Goal: Task Accomplishment & Management: Manage account settings

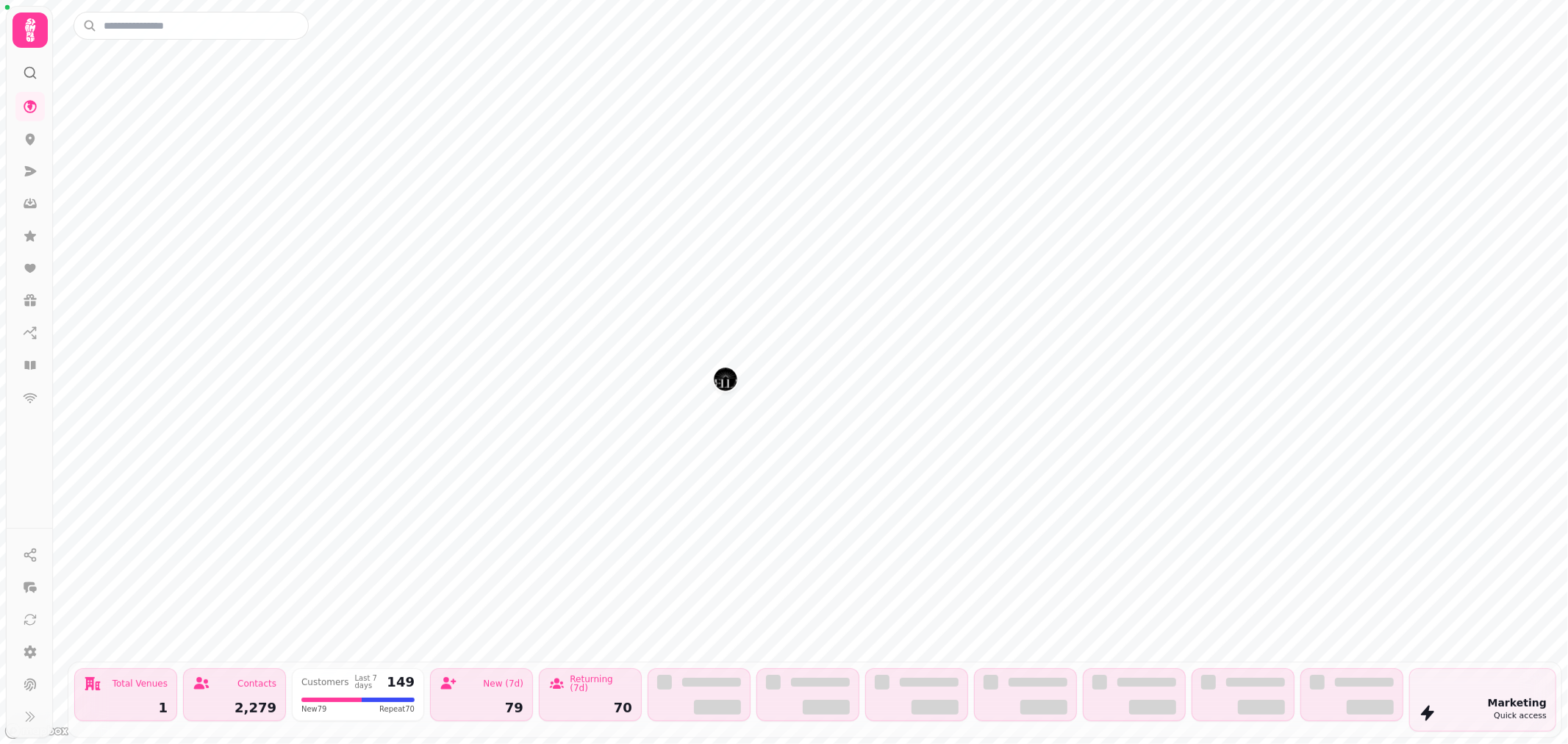
click at [732, 379] on img "Kellas Restaurant" at bounding box center [725, 379] width 23 height 23
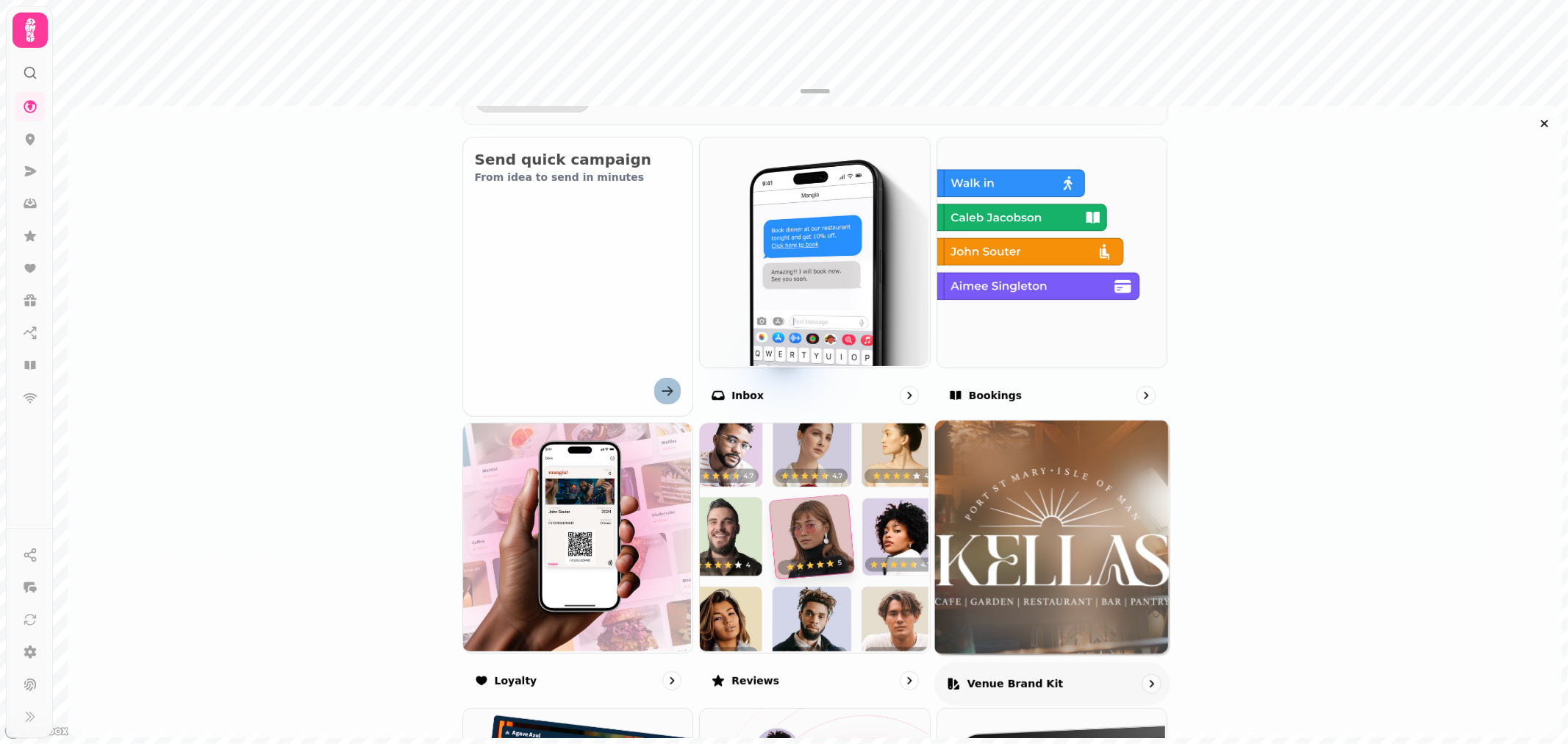
scroll to position [571, 0]
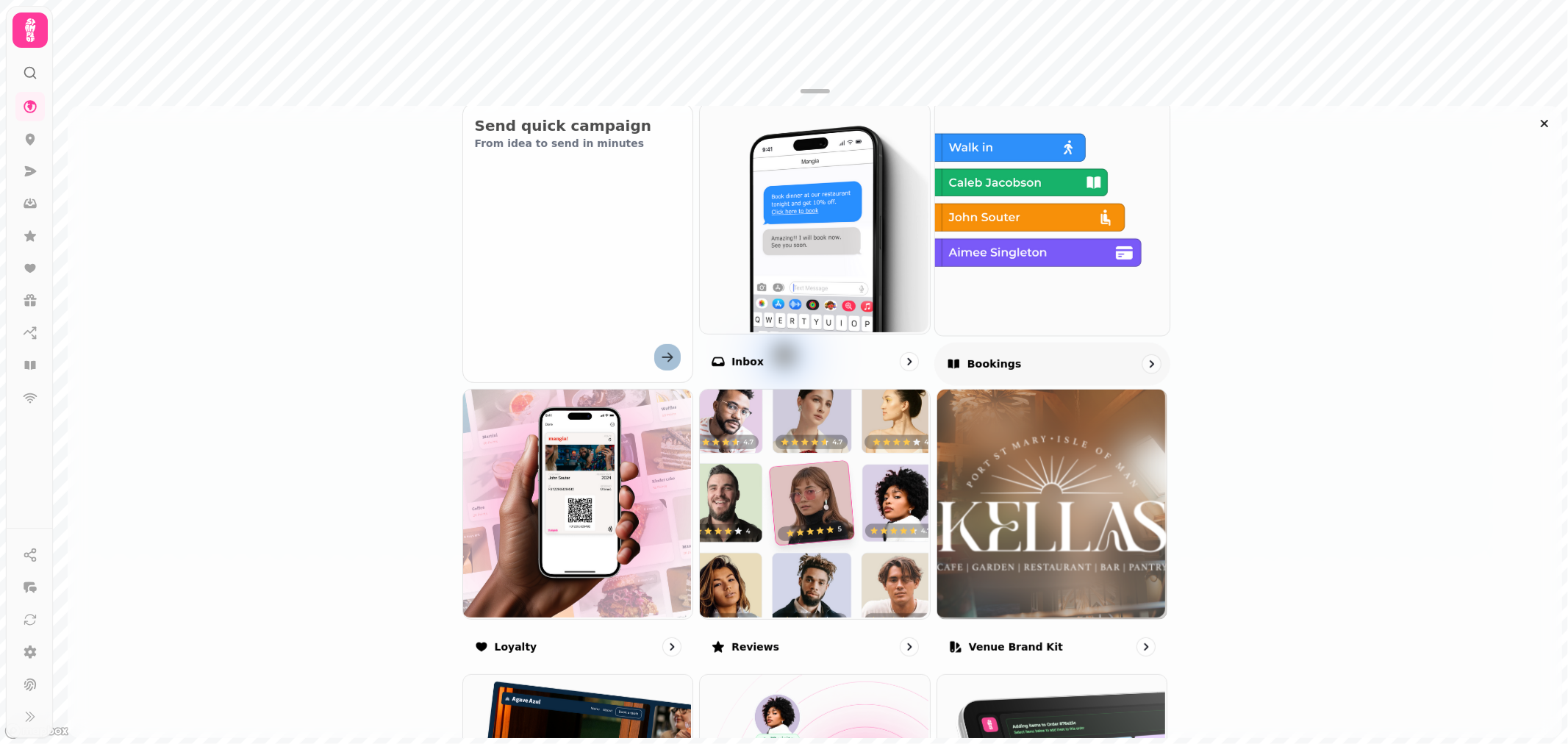
click at [1037, 267] on img at bounding box center [1051, 216] width 235 height 235
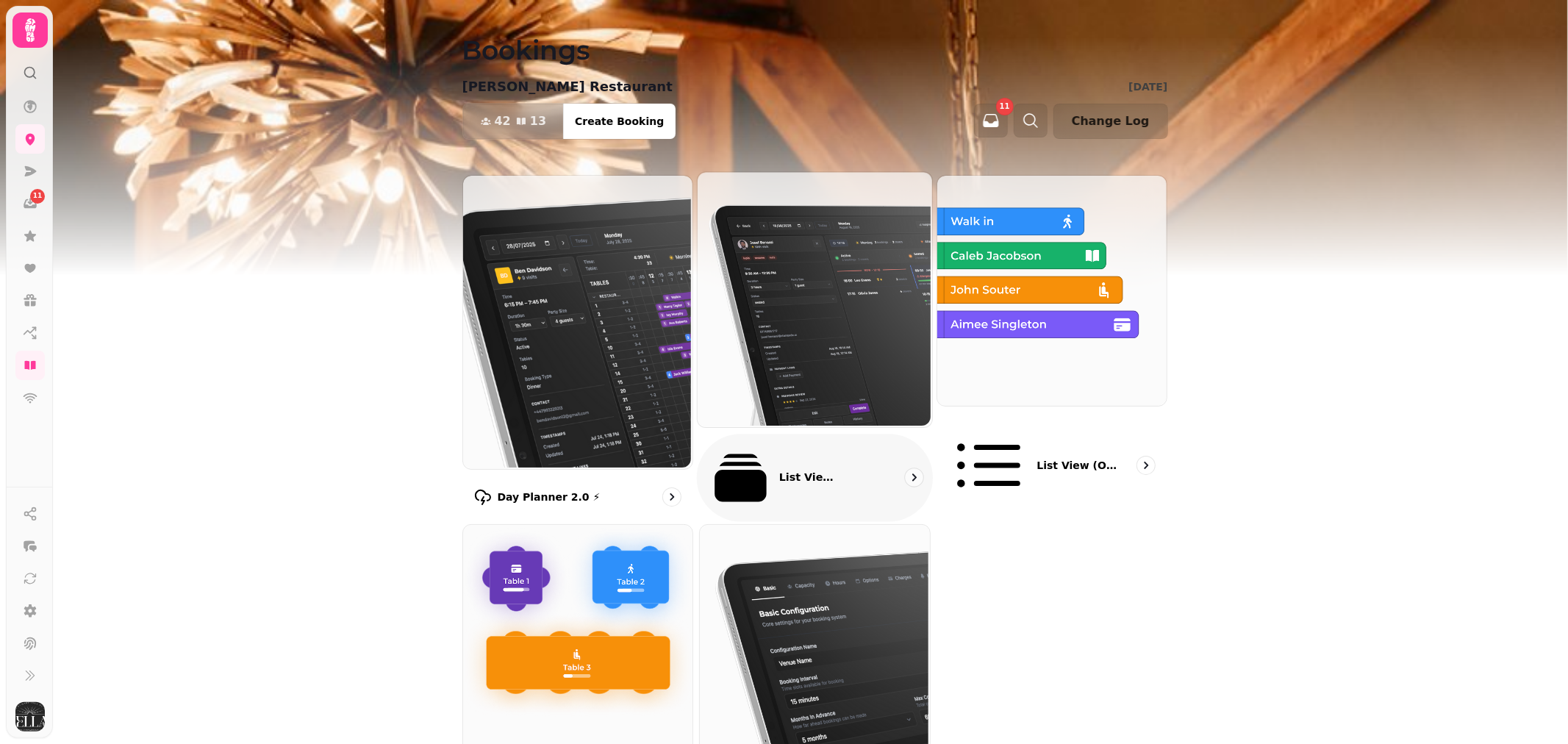
scroll to position [44, 0]
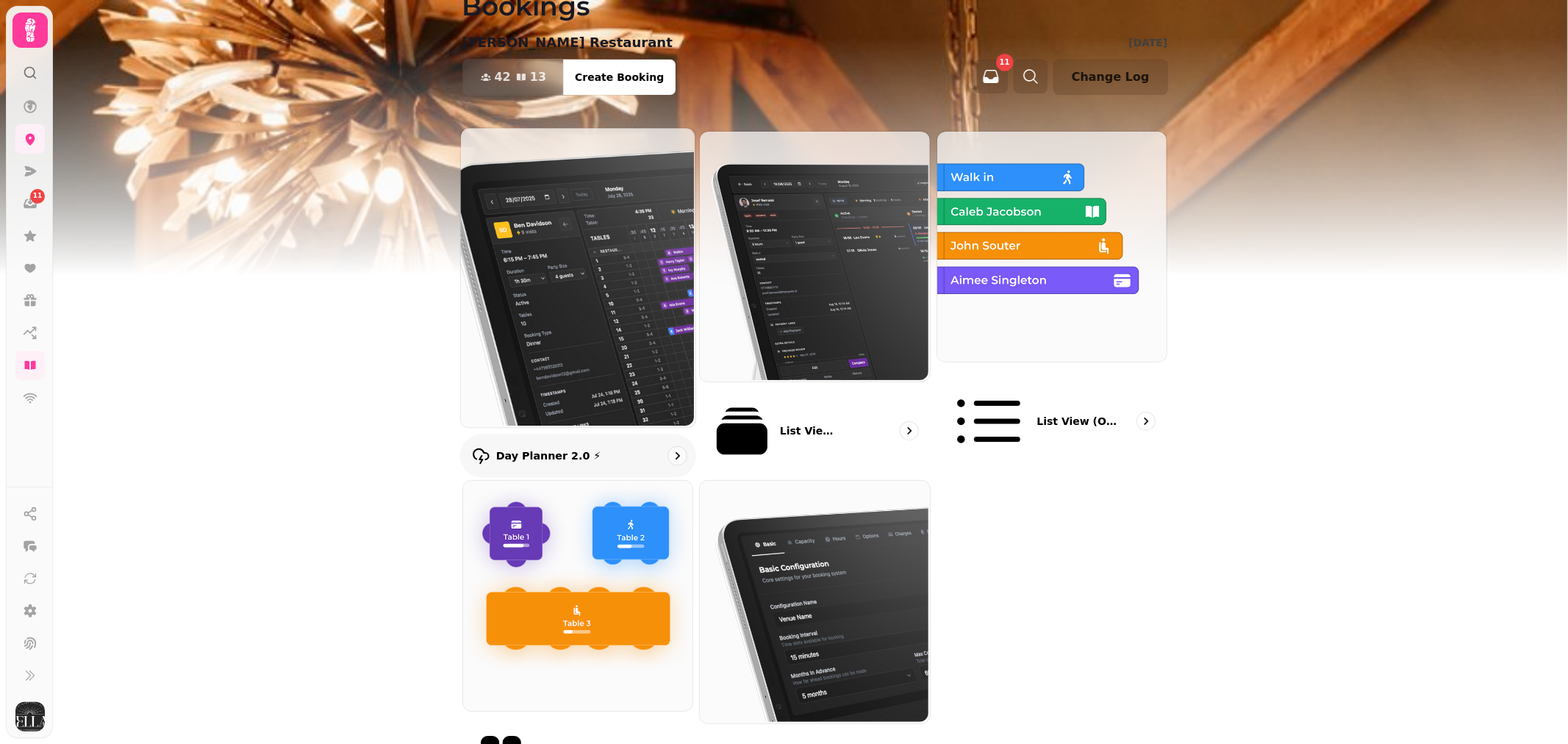
click at [620, 246] on img at bounding box center [576, 276] width 235 height 299
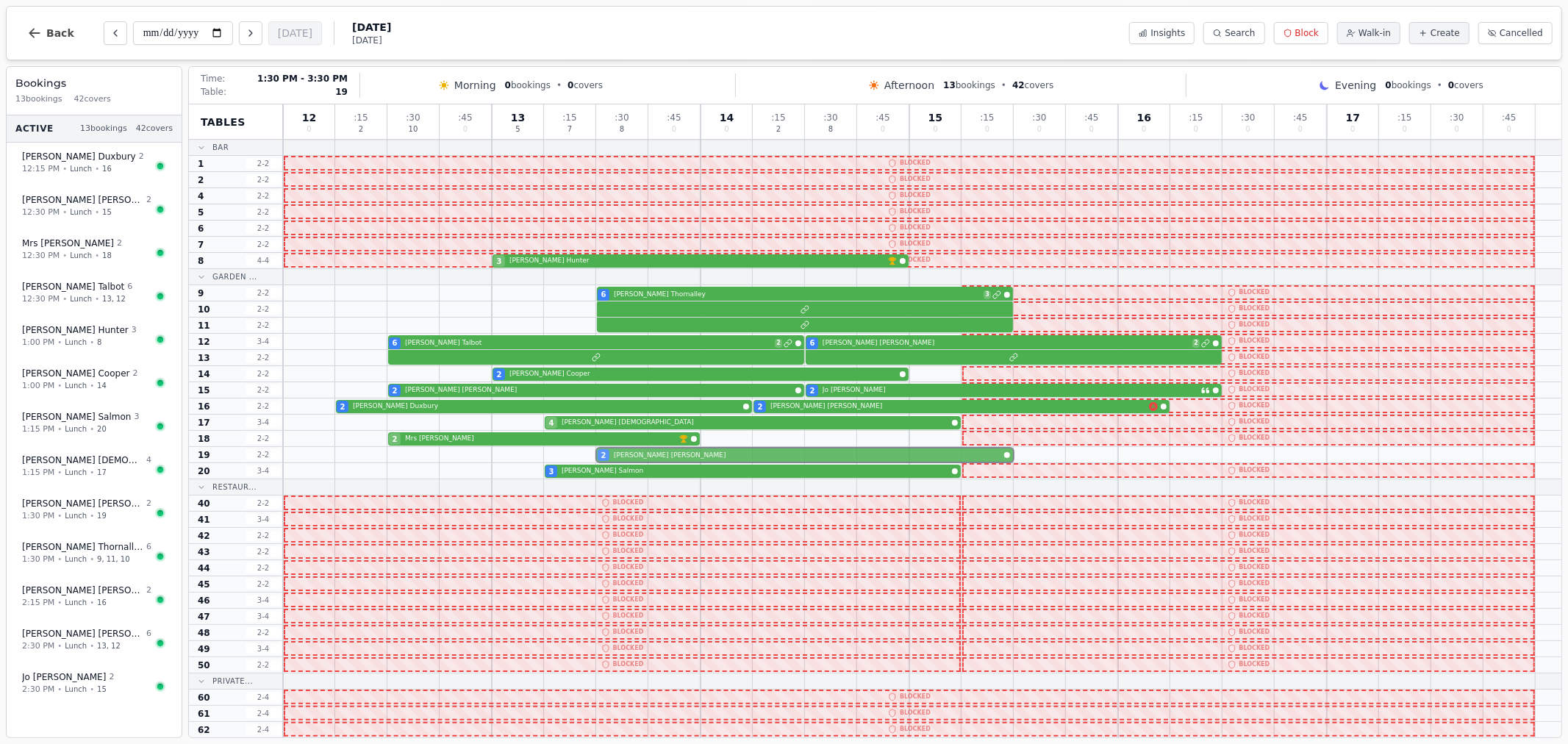
click at [646, 454] on div "2 Jude Starkey" at bounding box center [922, 455] width 1279 height 16
select select "****"
select select "*"
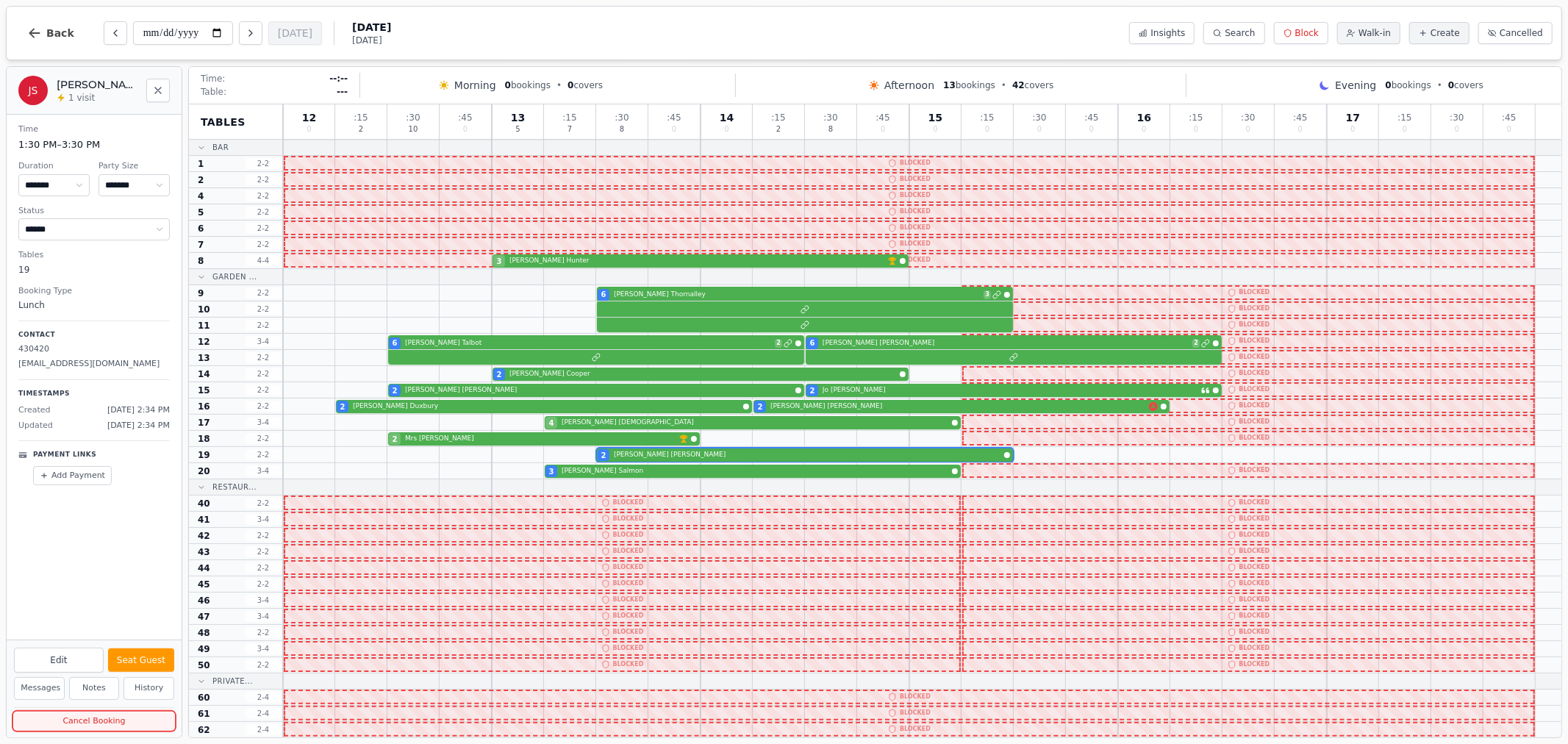
click at [135, 721] on button "Cancel Booking" at bounding box center [94, 721] width 160 height 18
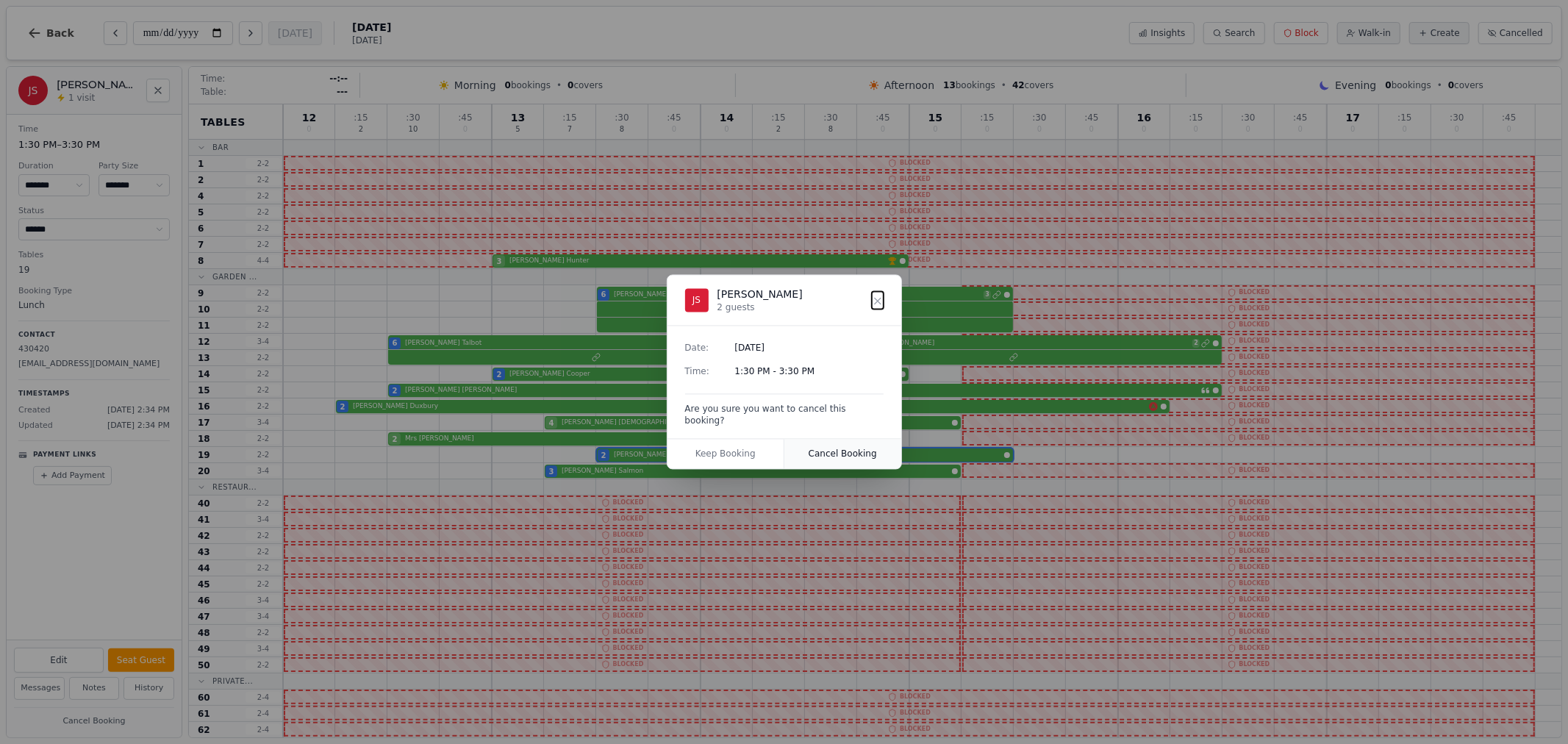
click at [840, 450] on button "Cancel Booking" at bounding box center [843, 455] width 117 height 29
